Goal: Use online tool/utility: Use online tool/utility

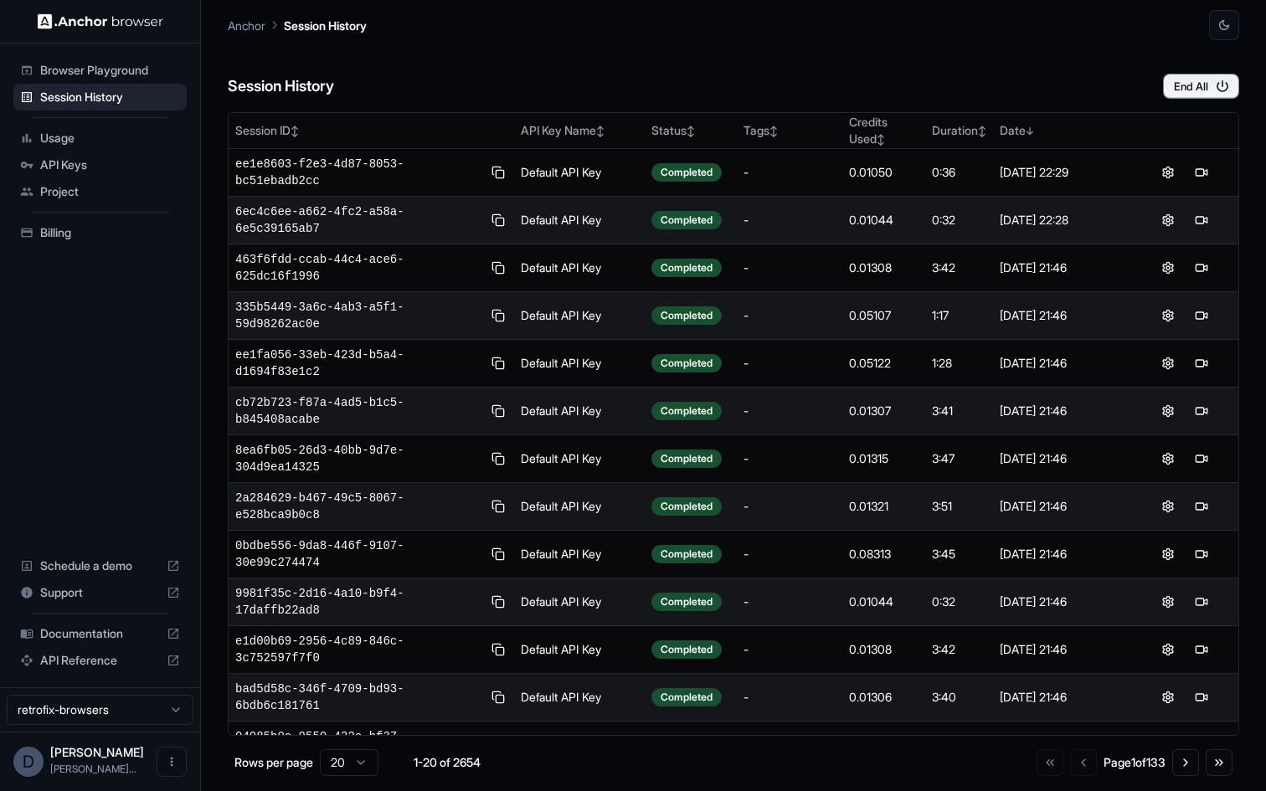
click at [116, 71] on span "Browser Playground" at bounding box center [110, 70] width 140 height 17
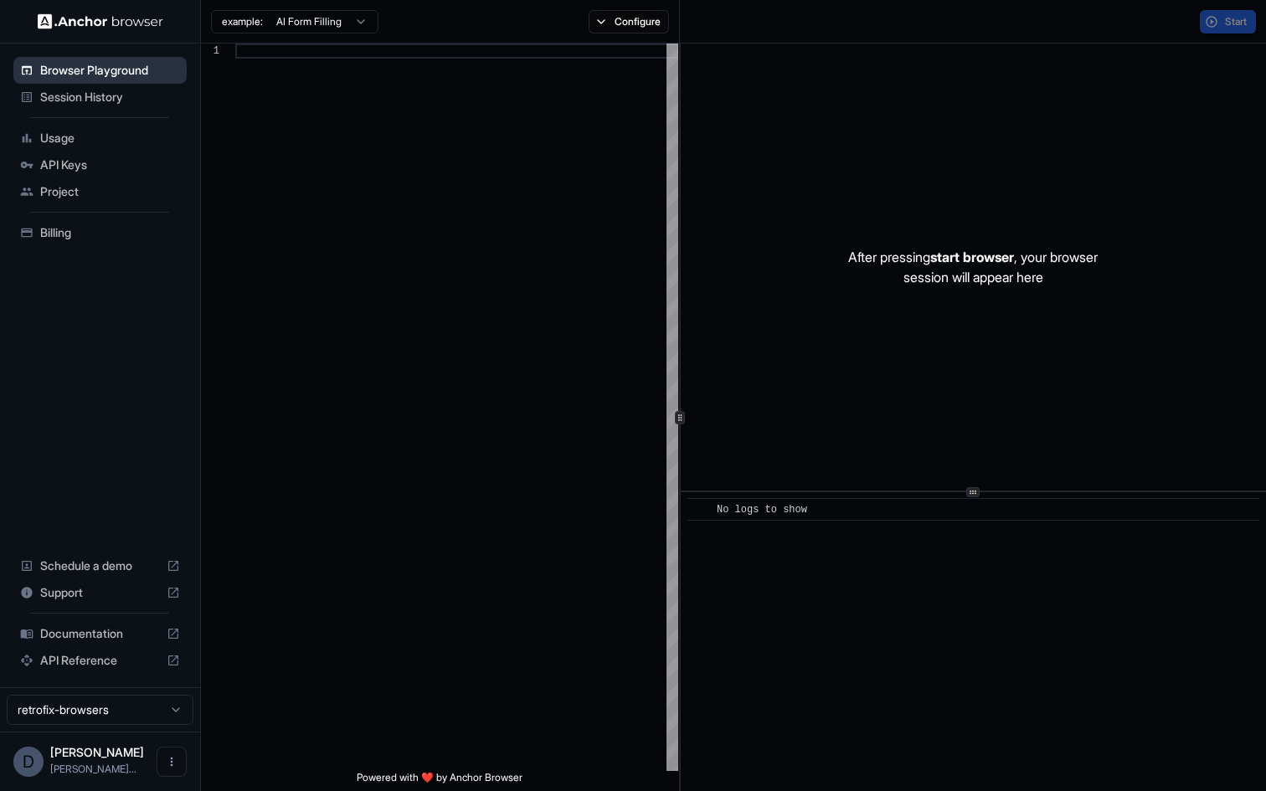
scroll to position [105, 0]
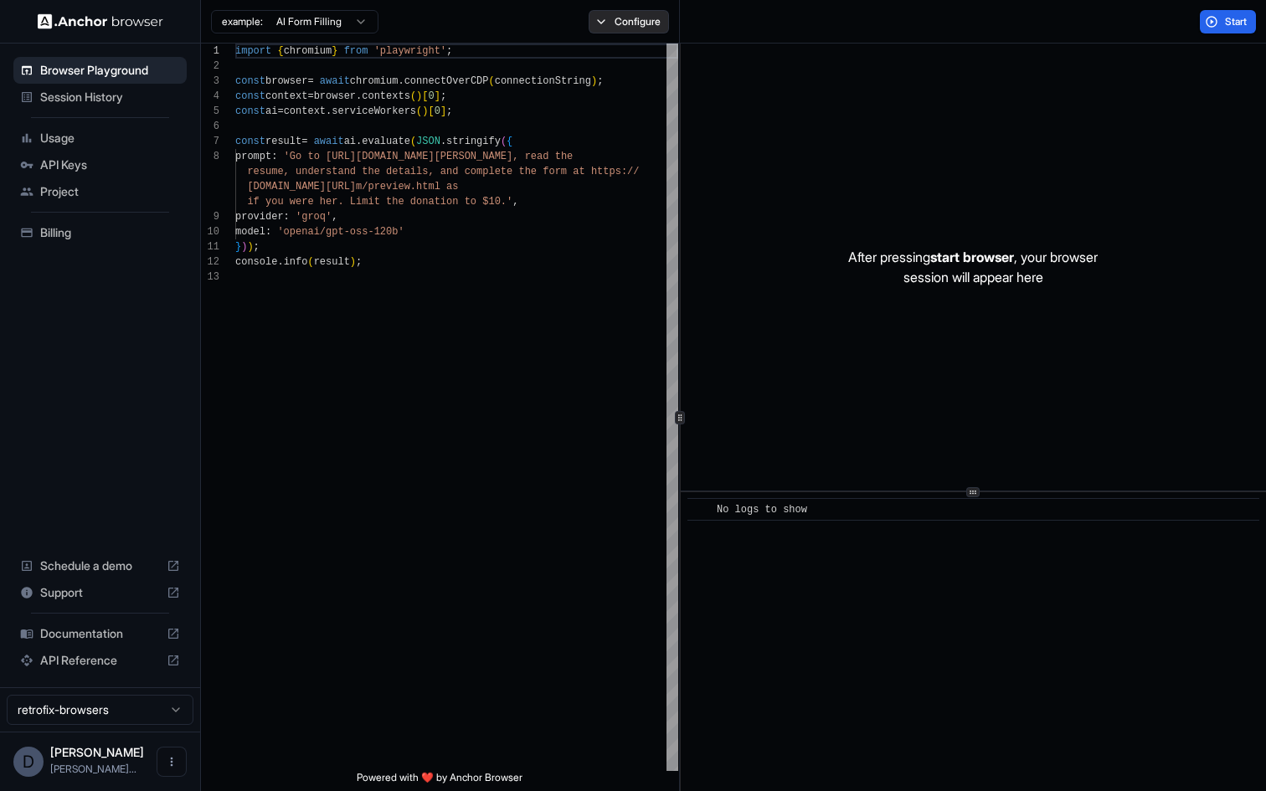
click at [630, 29] on button "Configure" at bounding box center [629, 21] width 81 height 23
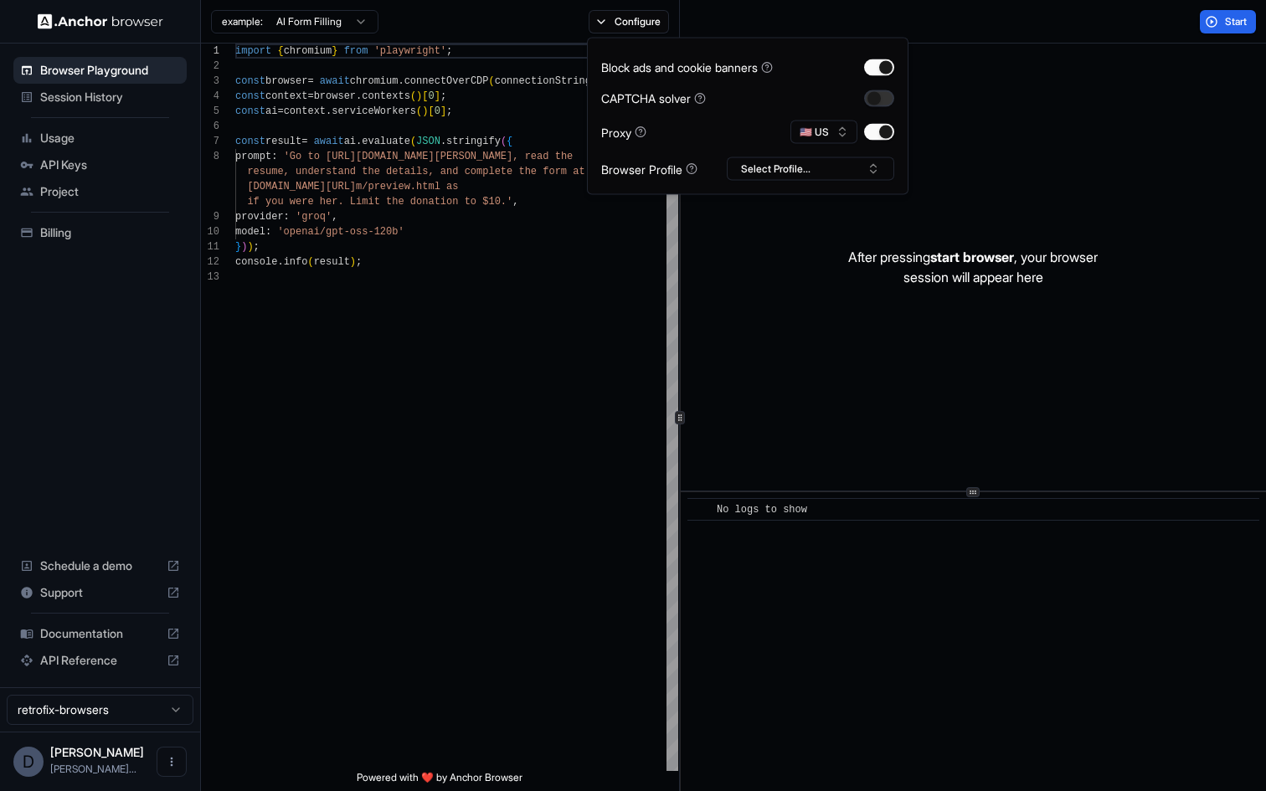
click at [883, 99] on button "button" at bounding box center [879, 98] width 30 height 17
click at [856, 165] on button "Select Profile..." at bounding box center [810, 168] width 167 height 23
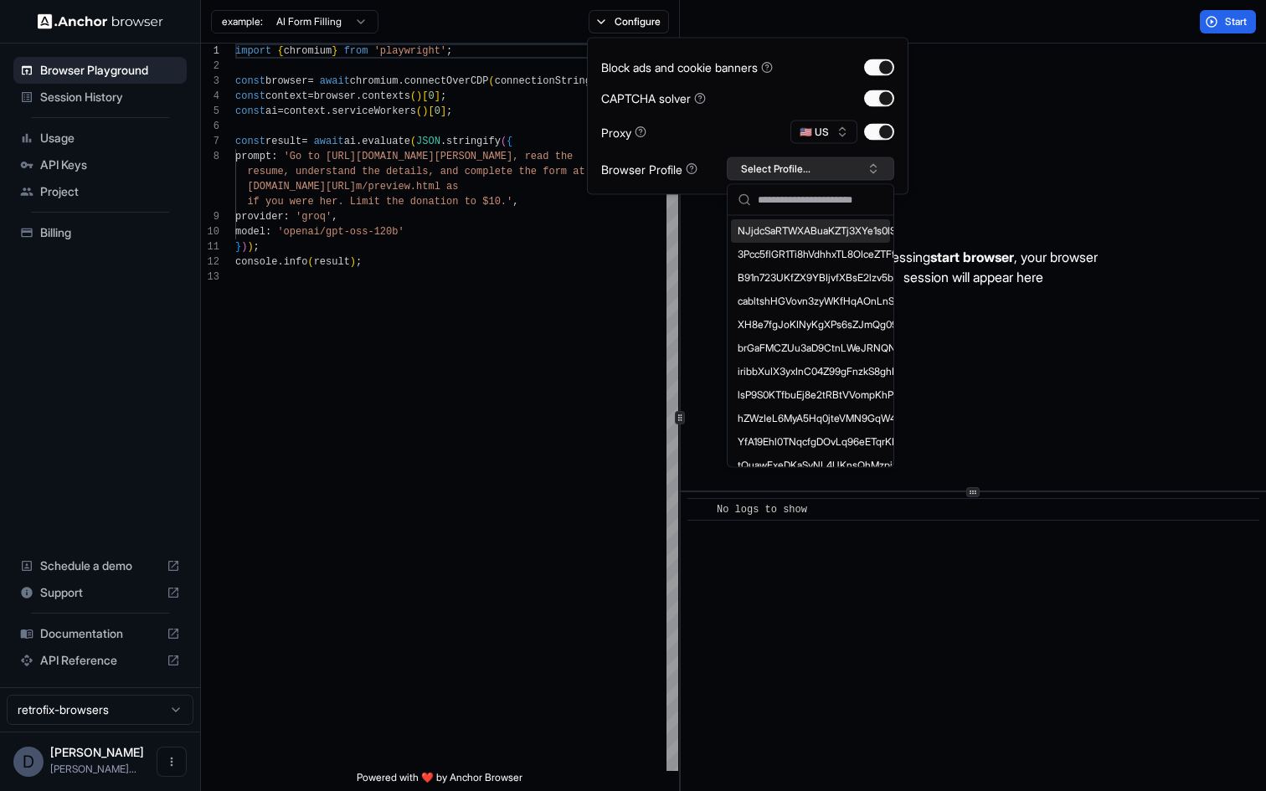
click at [856, 165] on button "Select Profile..." at bounding box center [810, 168] width 167 height 23
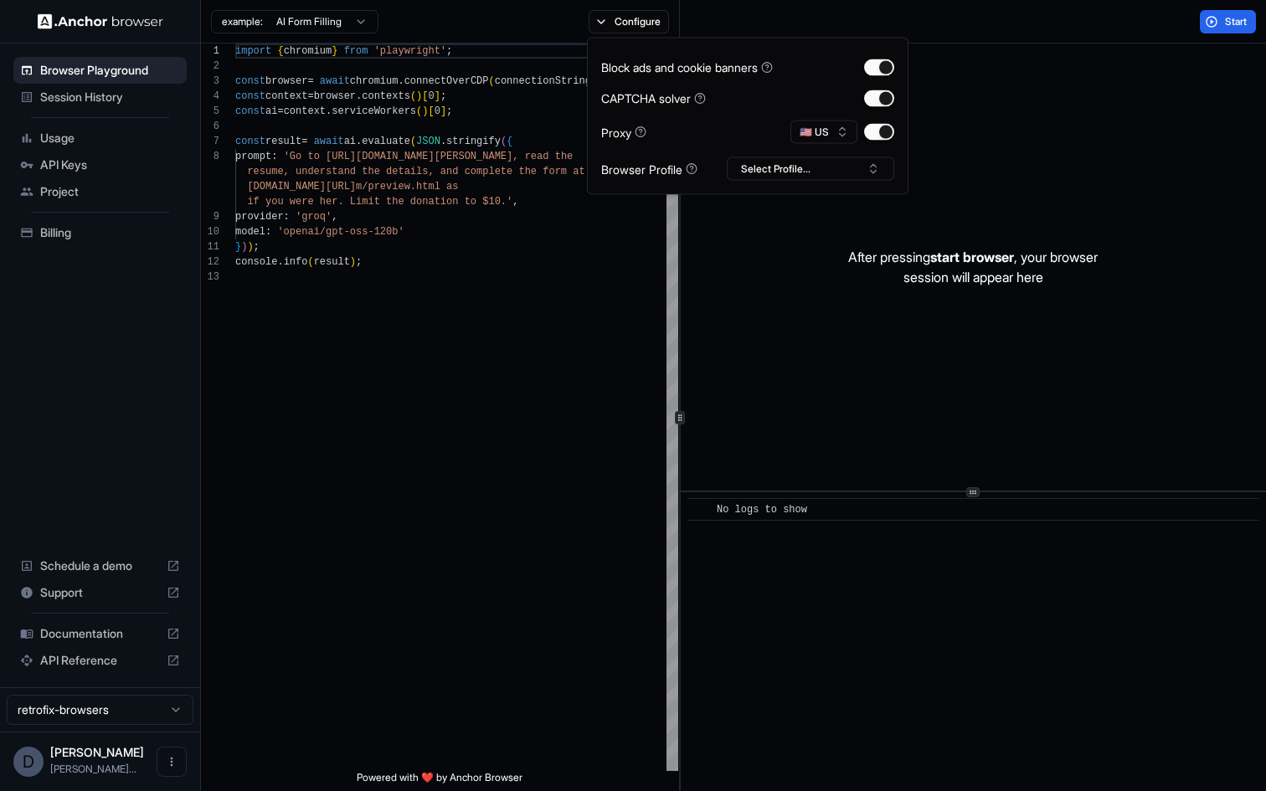
click at [1179, 17] on div "Start" at bounding box center [973, 22] width 586 height 44
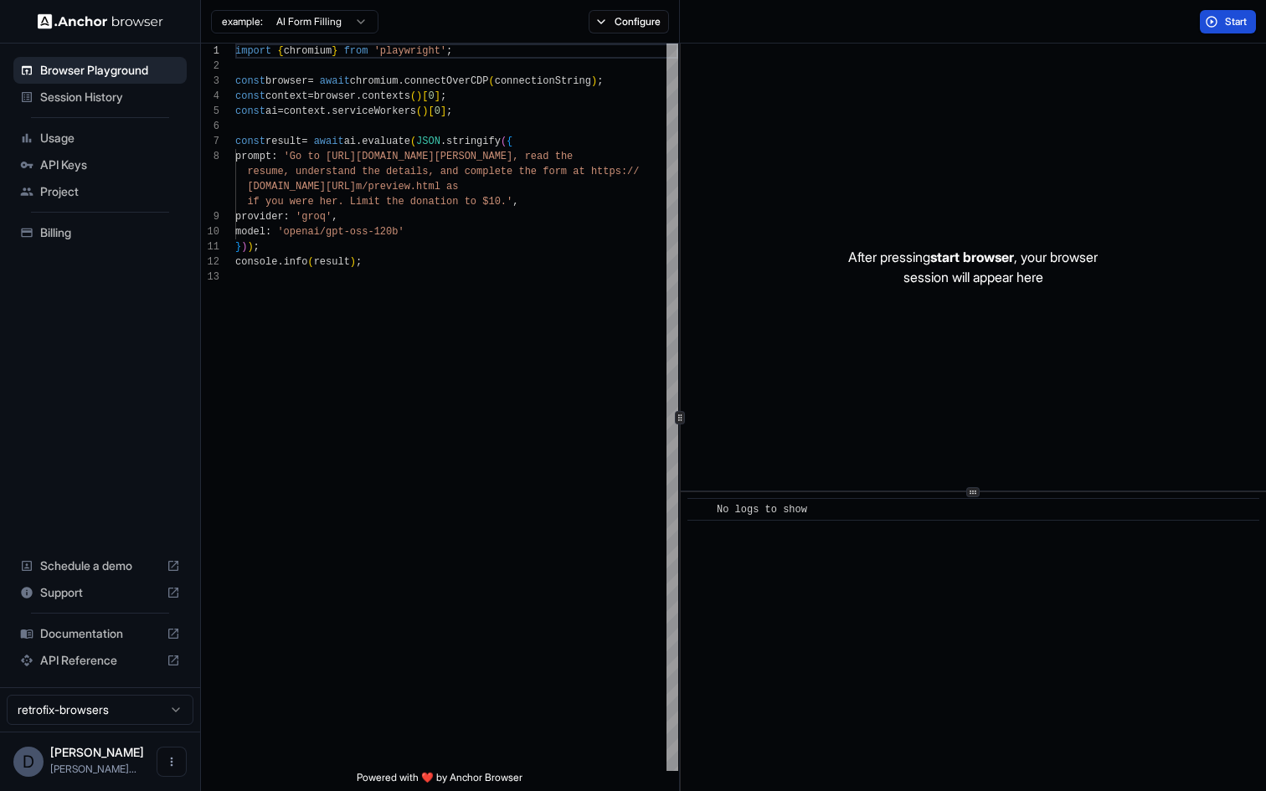
click at [1217, 16] on button "Start" at bounding box center [1228, 21] width 56 height 23
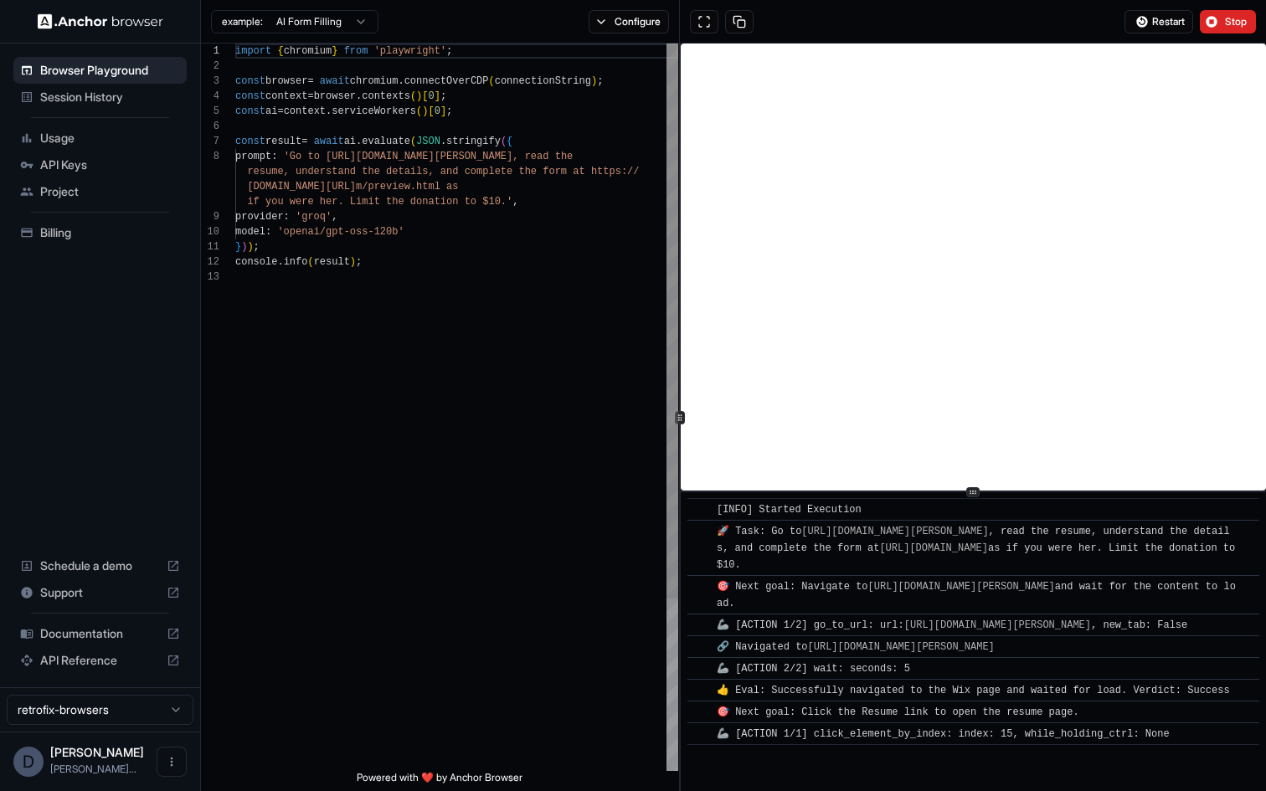
scroll to position [16, 0]
click at [370, 142] on div "import { chromium } from 'playwright' ; const browser = await chromium . connec…" at bounding box center [456, 521] width 443 height 954
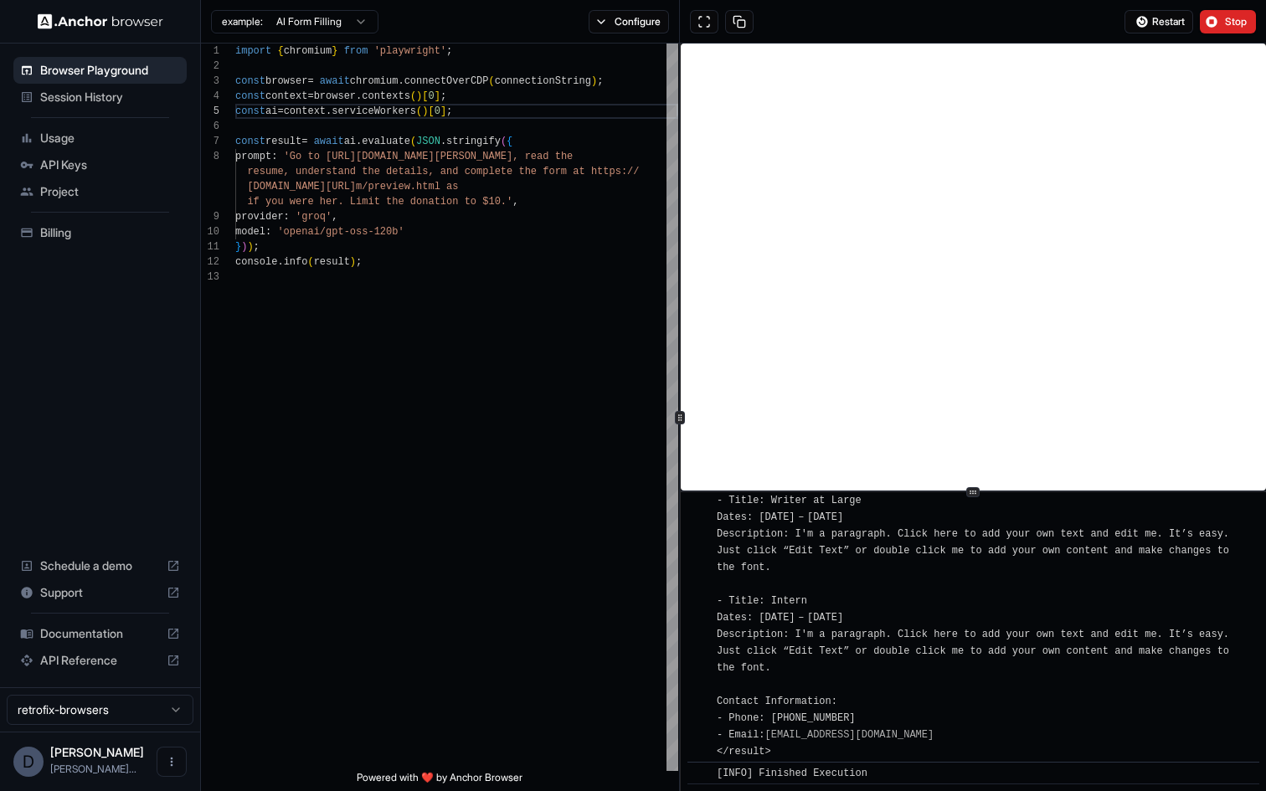
scroll to position [2307, 0]
click at [738, 25] on button at bounding box center [739, 21] width 28 height 23
click at [1237, 16] on span "Stop" at bounding box center [1236, 21] width 23 height 13
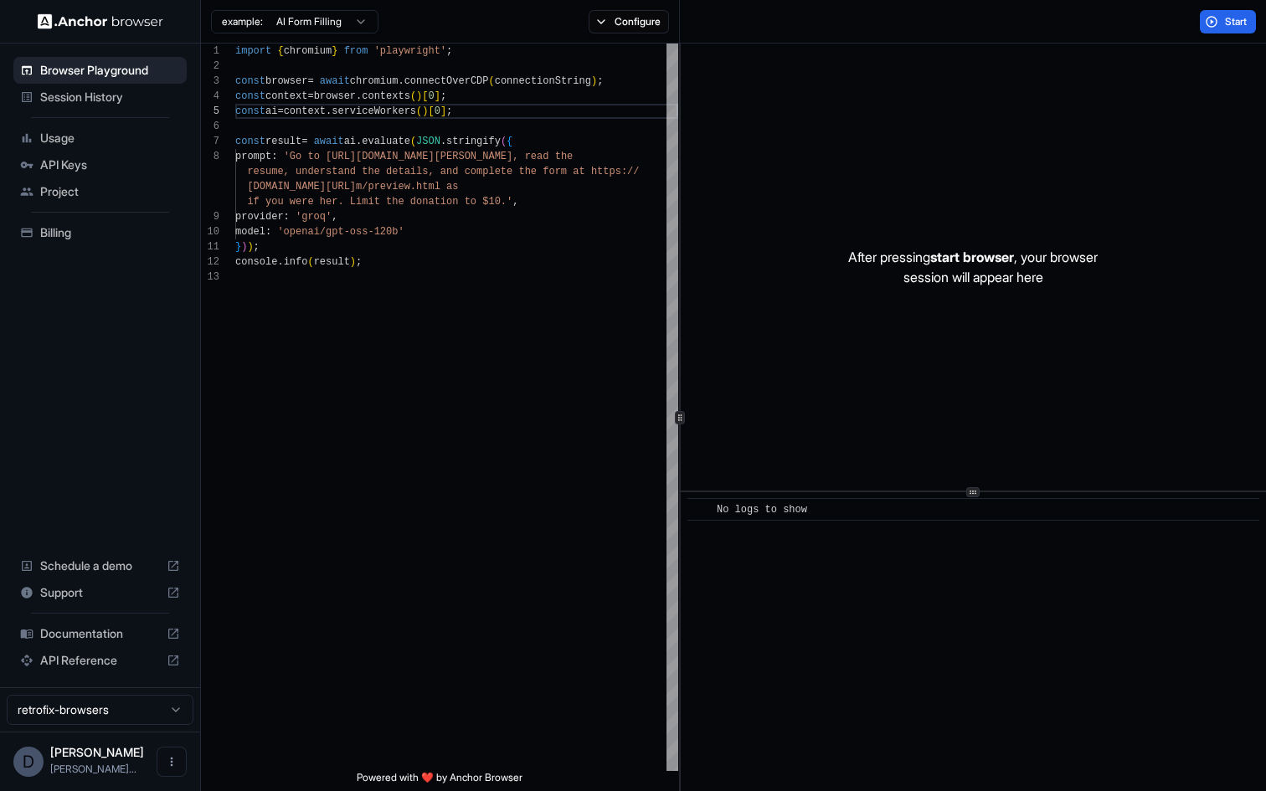
click at [102, 364] on div "Browser Playground Session History Usage API Keys Project Billing Schedule a de…" at bounding box center [100, 366] width 200 height 644
click at [115, 718] on html "Browser Playground Session History Usage API Keys Project Billing Schedule a de…" at bounding box center [633, 395] width 1266 height 791
click at [84, 249] on ul "Browser Playground Session History Usage API Keys Project Billing" at bounding box center [100, 151] width 187 height 203
click at [84, 243] on div "Billing" at bounding box center [99, 232] width 173 height 27
